Goal: Task Accomplishment & Management: Complete application form

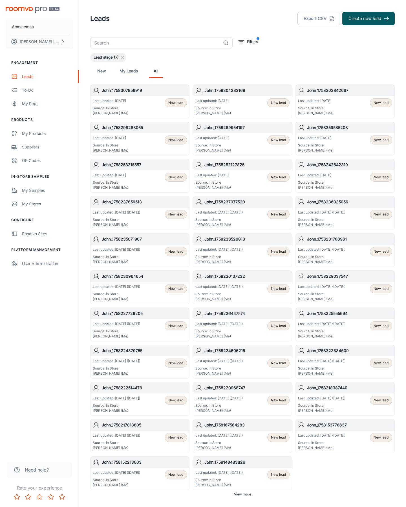
click at [368, 19] on button "Create new lead" at bounding box center [368, 19] width 52 height 14
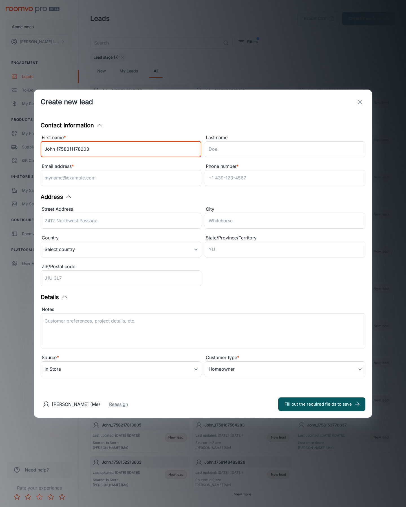
type input "John_1758311178203"
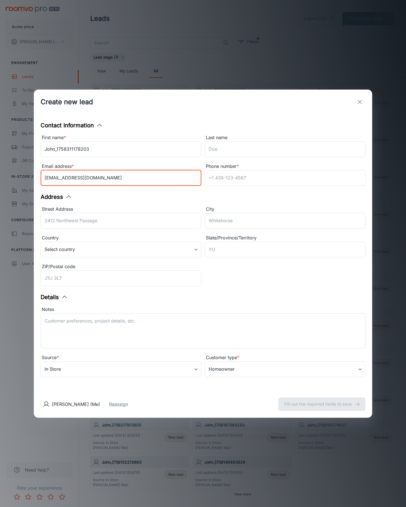
type input "[EMAIL_ADDRESS][DOMAIN_NAME]"
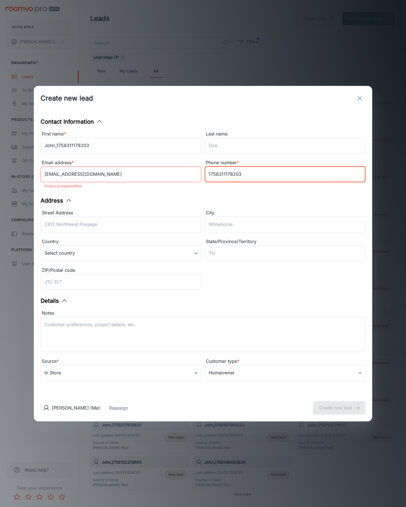
type input "1758311178203"
click at [339, 404] on button "Create new lead" at bounding box center [339, 408] width 52 height 14
